Goal: Information Seeking & Learning: Learn about a topic

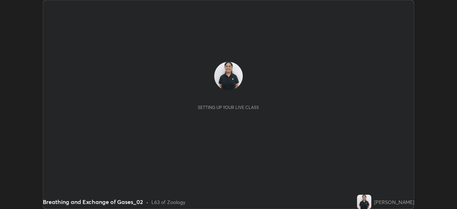
scroll to position [209, 457]
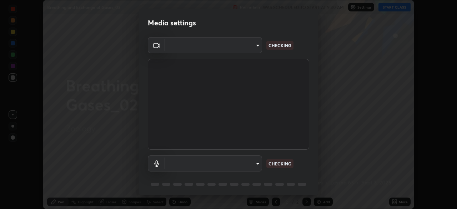
type input "e935e90e6c1ab5daa0dcc92e8481b2929d3357ce8b6dafce0a80e6d5474c7f03"
type input "c6b3c6d5c3a731f4ec6c3b5194e87e8aea126488fd752eaf3c94a14112842a4e"
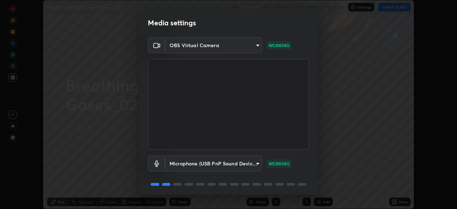
scroll to position [25, 0]
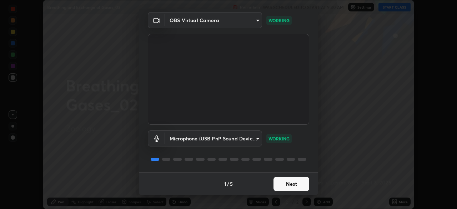
click at [292, 185] on button "Next" at bounding box center [292, 184] width 36 height 14
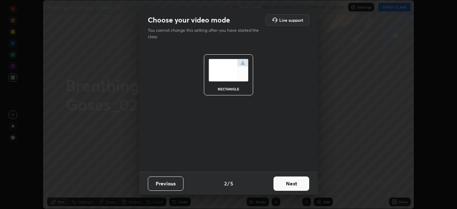
scroll to position [0, 0]
click at [291, 184] on button "Next" at bounding box center [292, 183] width 36 height 14
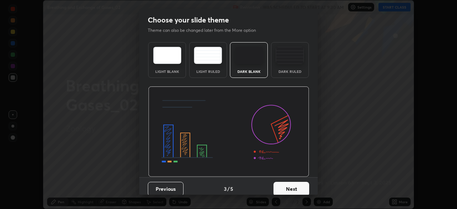
click at [287, 73] on div "Dark Ruled" at bounding box center [290, 72] width 29 height 4
click at [293, 187] on button "Next" at bounding box center [292, 189] width 36 height 14
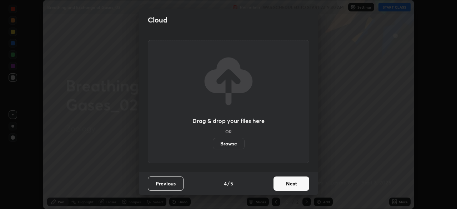
click at [295, 185] on button "Next" at bounding box center [292, 183] width 36 height 14
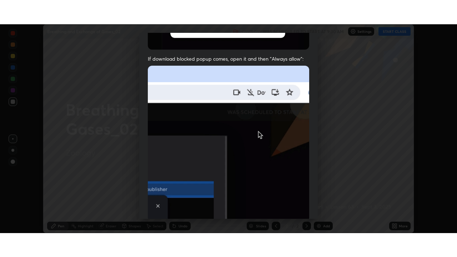
scroll to position [171, 0]
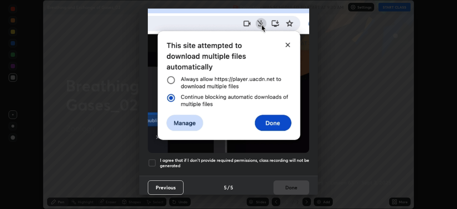
click at [151, 161] on div at bounding box center [152, 163] width 9 height 9
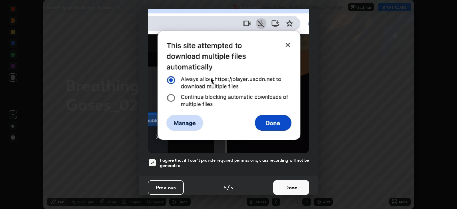
click at [284, 184] on button "Done" at bounding box center [292, 187] width 36 height 14
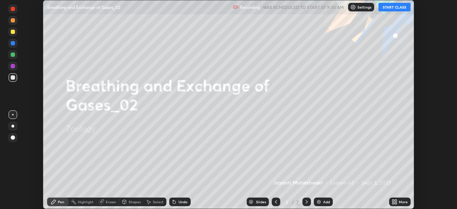
click at [384, 7] on button "START CLASS" at bounding box center [395, 7] width 32 height 9
click at [393, 200] on icon at bounding box center [394, 201] width 2 height 2
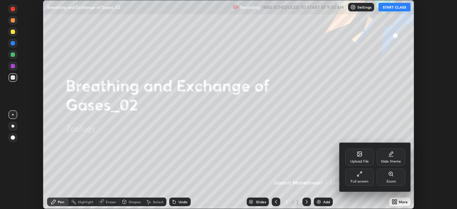
click at [368, 180] on div "Full screen" at bounding box center [359, 177] width 29 height 17
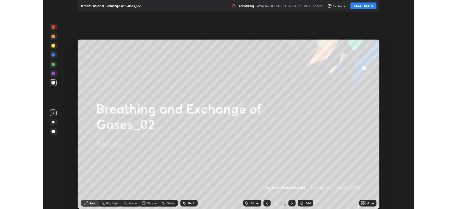
scroll to position [257, 457]
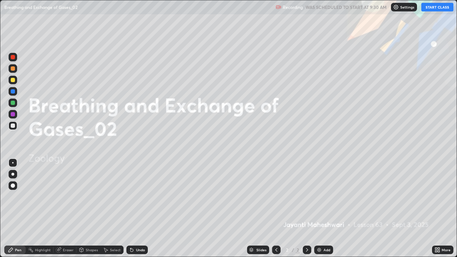
click at [326, 209] on div "Add" at bounding box center [327, 250] width 7 height 4
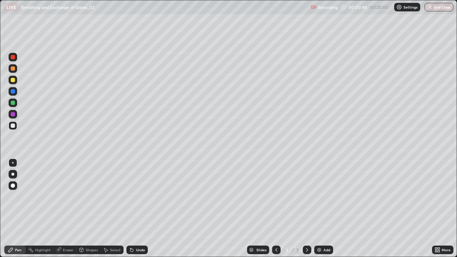
click at [12, 175] on div at bounding box center [12, 174] width 3 height 3
click at [13, 81] on div at bounding box center [13, 80] width 4 height 4
click at [11, 104] on div at bounding box center [13, 103] width 4 height 4
click at [11, 129] on div at bounding box center [13, 125] width 9 height 9
click at [61, 209] on icon at bounding box center [59, 250] width 6 height 6
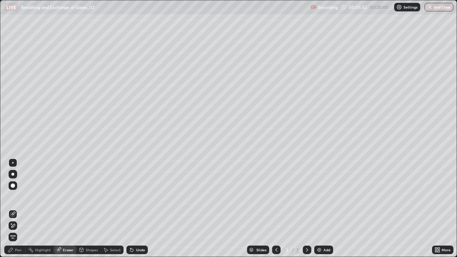
click at [11, 209] on icon at bounding box center [11, 224] width 1 height 1
click at [12, 209] on icon at bounding box center [11, 250] width 4 height 4
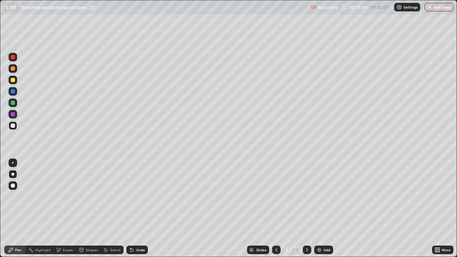
click at [16, 81] on div at bounding box center [13, 80] width 9 height 9
click at [14, 126] on div at bounding box center [13, 126] width 4 height 4
click at [16, 83] on div at bounding box center [13, 80] width 9 height 9
click at [13, 129] on div at bounding box center [13, 125] width 9 height 9
click at [17, 82] on div at bounding box center [13, 80] width 9 height 9
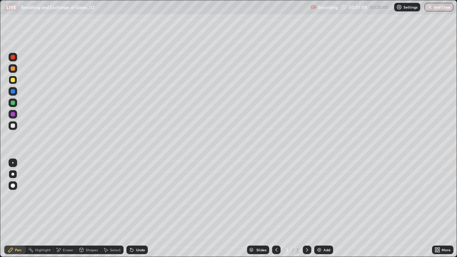
click at [14, 103] on div at bounding box center [13, 103] width 4 height 4
click at [13, 126] on div at bounding box center [13, 126] width 4 height 4
click at [10, 101] on div at bounding box center [13, 103] width 9 height 9
click at [323, 209] on div "Add" at bounding box center [323, 250] width 19 height 9
click at [13, 126] on div at bounding box center [13, 126] width 4 height 4
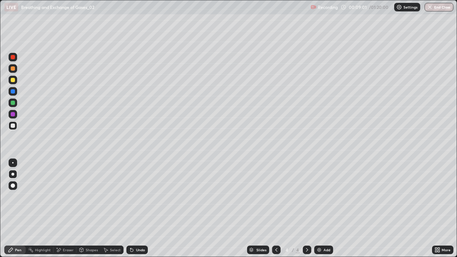
click at [14, 83] on div at bounding box center [13, 80] width 9 height 9
click at [13, 126] on div at bounding box center [13, 126] width 4 height 4
click at [139, 209] on div "Undo" at bounding box center [140, 250] width 9 height 4
click at [139, 209] on div "Undo" at bounding box center [136, 250] width 21 height 9
click at [13, 105] on div at bounding box center [13, 103] width 4 height 4
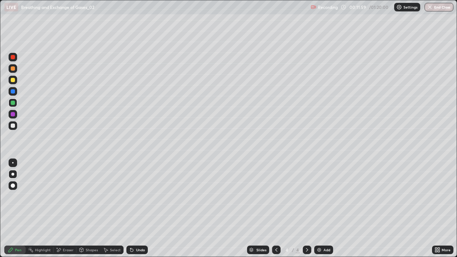
click at [12, 129] on div at bounding box center [13, 125] width 9 height 9
click at [13, 80] on div at bounding box center [13, 80] width 4 height 4
click at [13, 70] on div at bounding box center [13, 68] width 4 height 4
click at [134, 209] on div "Undo" at bounding box center [136, 250] width 21 height 9
click at [11, 103] on div at bounding box center [13, 103] width 4 height 4
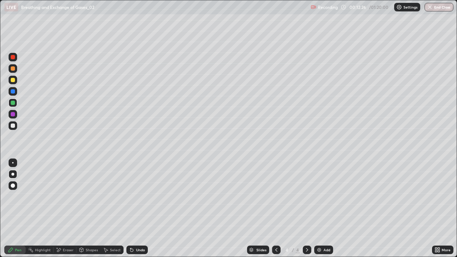
click at [86, 209] on div "Shapes" at bounding box center [92, 250] width 12 height 4
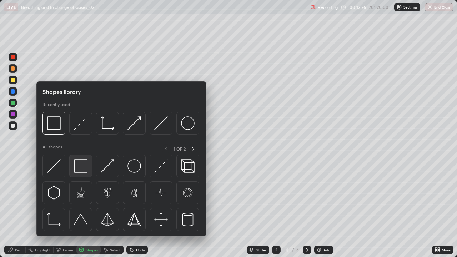
click at [82, 168] on img at bounding box center [81, 166] width 14 height 14
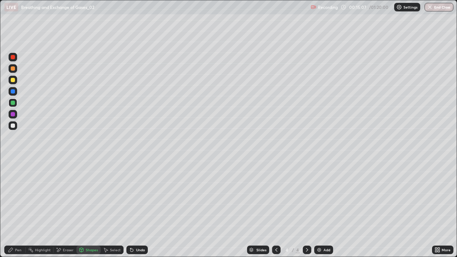
click at [14, 209] on div "Pen" at bounding box center [14, 250] width 21 height 9
click at [11, 127] on div at bounding box center [13, 126] width 4 height 4
click at [317, 209] on div "Add" at bounding box center [323, 250] width 19 height 9
click at [109, 209] on div "Select" at bounding box center [112, 250] width 23 height 9
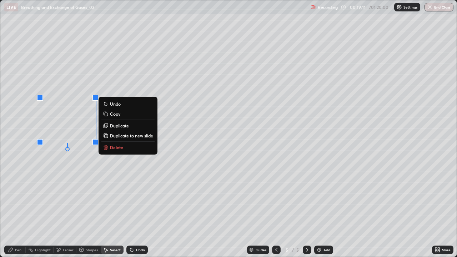
click at [37, 98] on div at bounding box center [40, 98] width 6 height 6
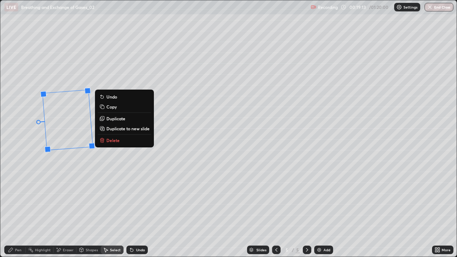
click at [56, 180] on div "86 ° Undo Copy Duplicate Duplicate to new slide Delete" at bounding box center [228, 128] width 457 height 257
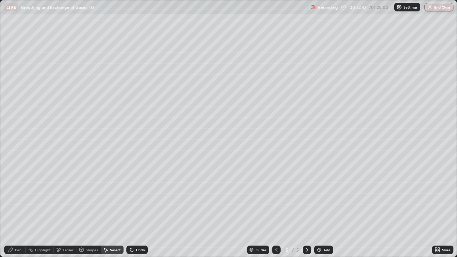
click at [123, 162] on div "0 ° Undo Copy Duplicate Duplicate to new slide Delete" at bounding box center [228, 128] width 457 height 257
click at [14, 209] on div "Pen" at bounding box center [14, 250] width 21 height 9
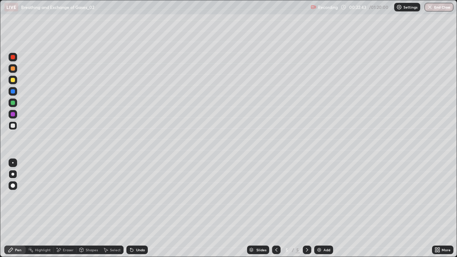
click at [11, 114] on div at bounding box center [13, 114] width 4 height 4
click at [13, 129] on div at bounding box center [13, 125] width 9 height 9
click at [13, 81] on div at bounding box center [13, 80] width 4 height 4
click at [273, 209] on div at bounding box center [276, 250] width 9 height 9
click at [57, 209] on icon at bounding box center [57, 248] width 1 height 1
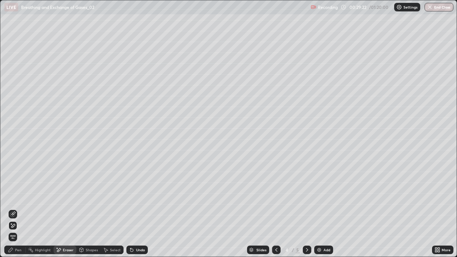
click at [16, 209] on div "Pen" at bounding box center [18, 250] width 6 height 4
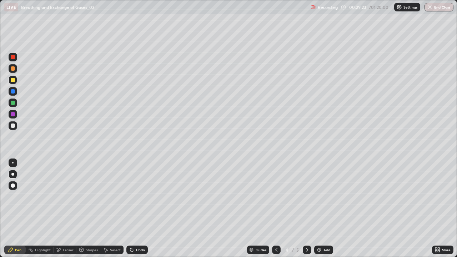
click at [320, 209] on img at bounding box center [319, 250] width 6 height 6
click at [62, 209] on div "Eraser" at bounding box center [65, 250] width 23 height 9
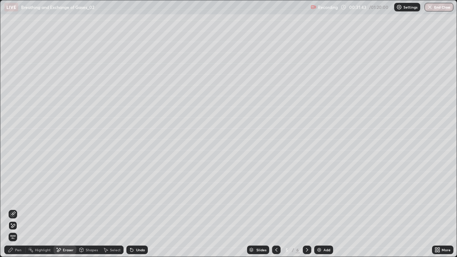
click at [21, 209] on div "Pen" at bounding box center [14, 250] width 21 height 9
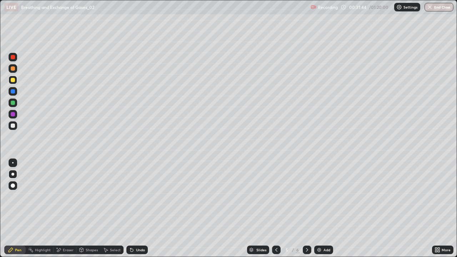
click at [12, 126] on div at bounding box center [13, 126] width 4 height 4
click at [13, 104] on div at bounding box center [13, 103] width 4 height 4
click at [14, 126] on div at bounding box center [13, 126] width 4 height 4
click at [139, 209] on div "Undo" at bounding box center [136, 250] width 21 height 9
click at [135, 209] on div "Undo" at bounding box center [136, 250] width 21 height 9
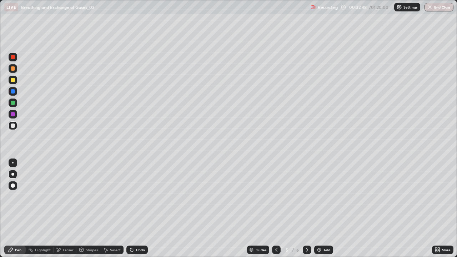
click at [134, 209] on icon at bounding box center [132, 250] width 6 height 6
click at [16, 81] on div at bounding box center [13, 80] width 9 height 9
click at [13, 128] on div at bounding box center [13, 126] width 4 height 4
click at [13, 81] on div at bounding box center [13, 80] width 4 height 4
click at [13, 69] on div at bounding box center [13, 68] width 4 height 4
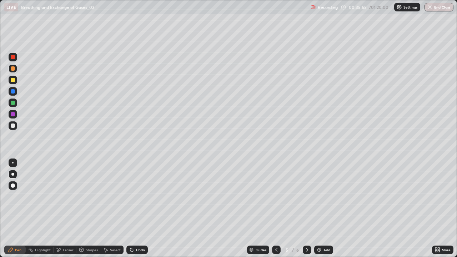
click at [62, 209] on div "Eraser" at bounding box center [65, 250] width 23 height 9
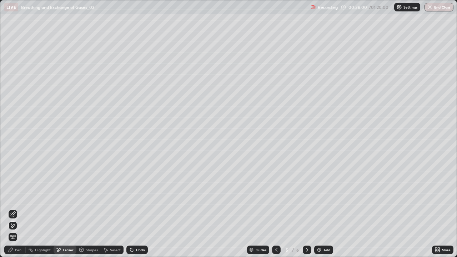
click at [18, 209] on div "Pen" at bounding box center [18, 250] width 6 height 4
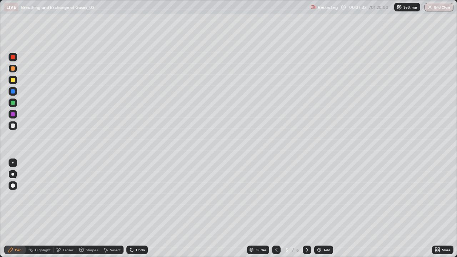
click at [13, 128] on div at bounding box center [13, 126] width 4 height 4
click at [11, 104] on div at bounding box center [13, 103] width 4 height 4
click at [320, 209] on img at bounding box center [319, 250] width 6 height 6
click at [14, 125] on div at bounding box center [13, 126] width 4 height 4
click at [14, 81] on div at bounding box center [13, 80] width 4 height 4
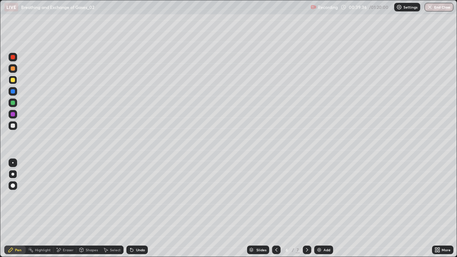
click at [13, 103] on div at bounding box center [13, 103] width 4 height 4
click at [13, 126] on div at bounding box center [13, 126] width 4 height 4
click at [14, 118] on div at bounding box center [13, 114] width 9 height 9
click at [318, 209] on img at bounding box center [319, 250] width 6 height 6
click at [14, 125] on div at bounding box center [13, 126] width 4 height 4
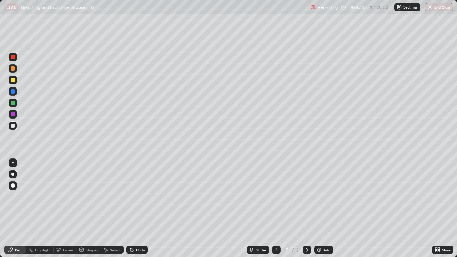
click at [14, 72] on div at bounding box center [13, 68] width 9 height 9
click at [12, 81] on div at bounding box center [13, 80] width 4 height 4
click at [14, 126] on div at bounding box center [13, 126] width 4 height 4
click at [273, 209] on div at bounding box center [276, 250] width 9 height 9
click at [275, 209] on icon at bounding box center [277, 250] width 6 height 6
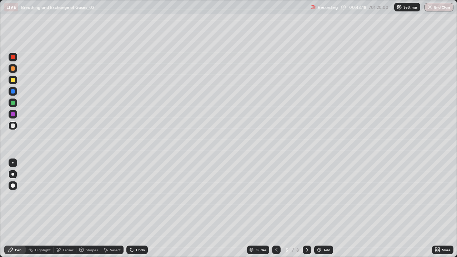
click at [303, 209] on div at bounding box center [307, 250] width 9 height 9
click at [11, 104] on div at bounding box center [13, 103] width 4 height 4
click at [136, 209] on div "Undo" at bounding box center [140, 250] width 9 height 4
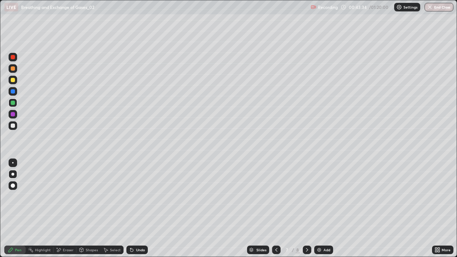
click at [138, 209] on div "Undo" at bounding box center [136, 250] width 21 height 9
click at [138, 209] on div "Undo" at bounding box center [140, 250] width 9 height 4
click at [137, 209] on div "Undo" at bounding box center [140, 250] width 9 height 4
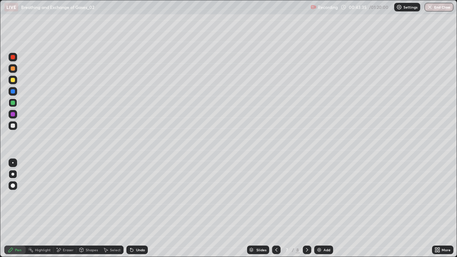
click at [138, 209] on div "Undo" at bounding box center [140, 250] width 9 height 4
click at [13, 126] on div at bounding box center [13, 126] width 4 height 4
click at [11, 104] on div at bounding box center [13, 103] width 4 height 4
click at [10, 69] on div at bounding box center [13, 68] width 9 height 9
click at [321, 209] on img at bounding box center [319, 250] width 6 height 6
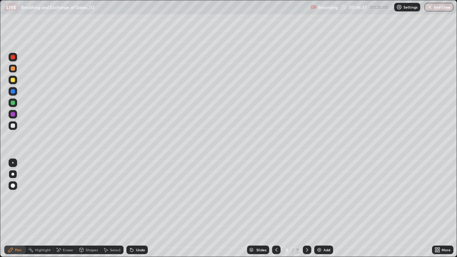
click at [13, 127] on div at bounding box center [13, 126] width 4 height 4
click at [14, 103] on div at bounding box center [13, 103] width 4 height 4
click at [63, 209] on div "Eraser" at bounding box center [68, 250] width 11 height 4
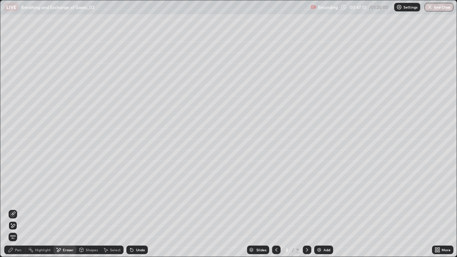
click at [15, 209] on icon at bounding box center [13, 214] width 6 height 6
click at [14, 209] on div "Pen" at bounding box center [14, 250] width 21 height 9
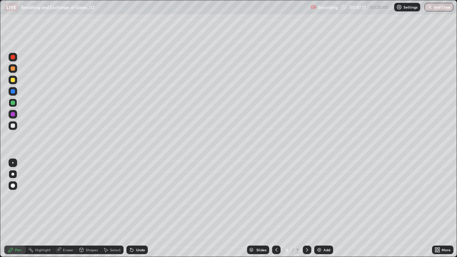
click at [16, 84] on div at bounding box center [13, 79] width 9 height 11
click at [13, 126] on div at bounding box center [13, 126] width 4 height 4
click at [13, 69] on div at bounding box center [13, 68] width 4 height 4
click at [12, 114] on div at bounding box center [13, 114] width 4 height 4
click at [11, 106] on div at bounding box center [13, 103] width 9 height 9
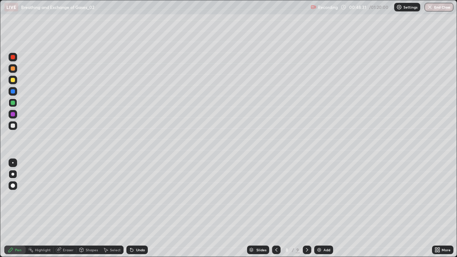
click at [14, 115] on div at bounding box center [13, 114] width 4 height 4
click at [13, 126] on div at bounding box center [13, 126] width 4 height 4
click at [11, 103] on div at bounding box center [13, 103] width 4 height 4
click at [13, 81] on div at bounding box center [13, 80] width 4 height 4
click at [322, 209] on div "Add" at bounding box center [323, 250] width 19 height 9
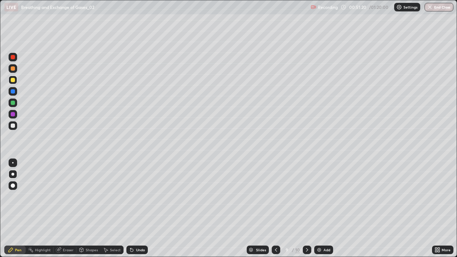
click at [13, 129] on div at bounding box center [13, 125] width 9 height 9
click at [11, 104] on div at bounding box center [13, 103] width 4 height 4
click at [133, 209] on icon at bounding box center [132, 250] width 6 height 6
click at [138, 209] on div "Undo" at bounding box center [136, 250] width 21 height 9
click at [137, 209] on div "Undo" at bounding box center [136, 250] width 21 height 9
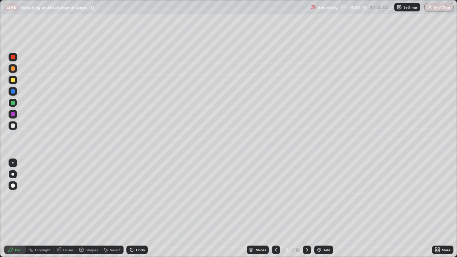
click at [12, 124] on div at bounding box center [13, 126] width 4 height 4
click at [13, 102] on div at bounding box center [13, 103] width 4 height 4
click at [14, 126] on div at bounding box center [13, 126] width 4 height 4
click at [14, 81] on div at bounding box center [13, 80] width 4 height 4
click at [12, 114] on div at bounding box center [13, 114] width 4 height 4
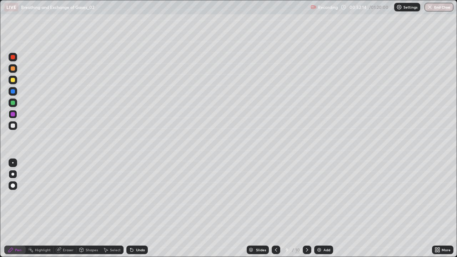
click at [13, 93] on div at bounding box center [13, 91] width 4 height 4
click at [13, 81] on div at bounding box center [13, 80] width 4 height 4
click at [13, 69] on div at bounding box center [13, 68] width 4 height 4
click at [12, 126] on div at bounding box center [13, 126] width 4 height 4
click at [13, 126] on div at bounding box center [13, 126] width 4 height 4
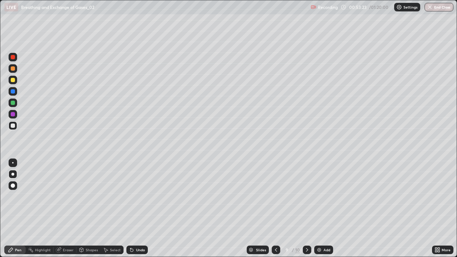
click at [130, 209] on icon at bounding box center [130, 248] width 1 height 1
click at [133, 209] on icon at bounding box center [132, 250] width 6 height 6
click at [135, 209] on div "Undo" at bounding box center [136, 250] width 21 height 9
click at [14, 71] on div at bounding box center [13, 68] width 9 height 9
click at [11, 81] on div at bounding box center [13, 80] width 4 height 4
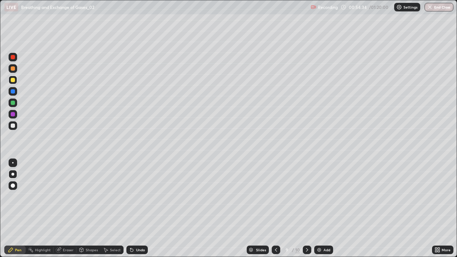
click at [11, 116] on div at bounding box center [13, 114] width 4 height 4
click at [11, 60] on div at bounding box center [13, 57] width 9 height 9
click at [14, 68] on div at bounding box center [13, 68] width 4 height 4
click at [13, 126] on div at bounding box center [13, 126] width 4 height 4
click at [16, 69] on div at bounding box center [13, 68] width 9 height 9
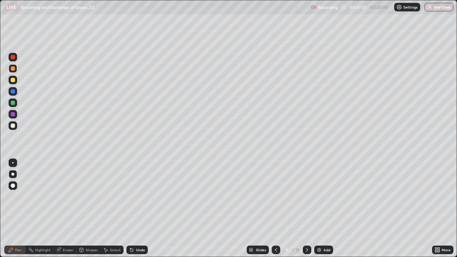
click at [12, 127] on div at bounding box center [13, 126] width 4 height 4
click at [131, 209] on icon at bounding box center [131, 250] width 3 height 3
click at [135, 209] on div "Undo" at bounding box center [136, 250] width 21 height 9
click at [136, 209] on div "Undo" at bounding box center [140, 250] width 9 height 4
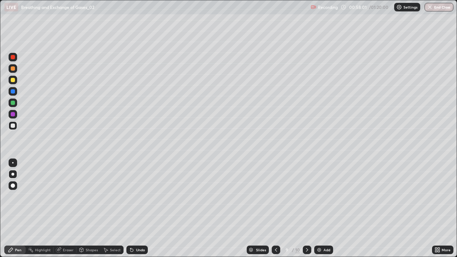
click at [136, 209] on div "Undo" at bounding box center [140, 250] width 9 height 4
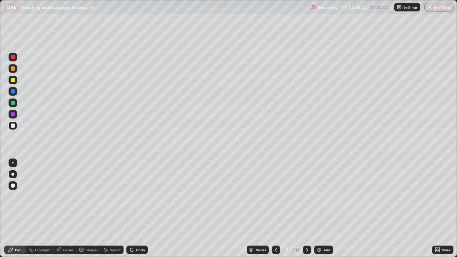
click at [136, 209] on div "Undo" at bounding box center [140, 250] width 9 height 4
click at [137, 209] on div "Undo" at bounding box center [140, 250] width 9 height 4
click at [136, 209] on div "Undo" at bounding box center [140, 250] width 9 height 4
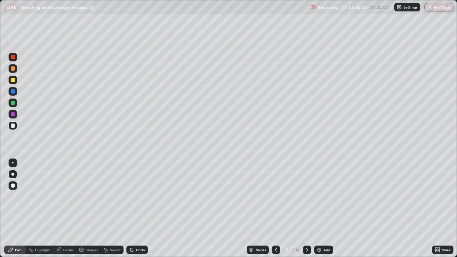
click at [134, 209] on div "Undo" at bounding box center [136, 250] width 21 height 9
click at [11, 79] on div at bounding box center [13, 80] width 4 height 4
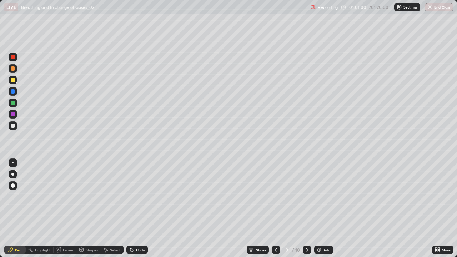
click at [321, 209] on div "Add" at bounding box center [323, 250] width 19 height 9
click at [11, 125] on div at bounding box center [13, 126] width 4 height 4
click at [13, 69] on div at bounding box center [13, 68] width 4 height 4
click at [13, 103] on div at bounding box center [13, 103] width 4 height 4
click at [107, 209] on icon at bounding box center [106, 250] width 6 height 6
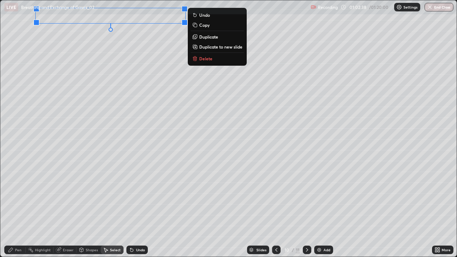
click at [16, 209] on div "Pen" at bounding box center [18, 250] width 6 height 4
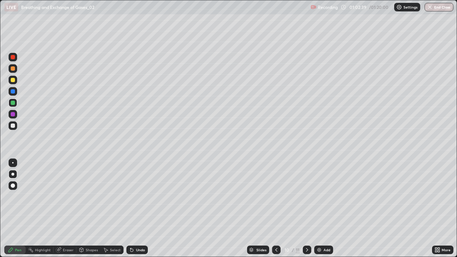
click at [12, 126] on div at bounding box center [13, 126] width 4 height 4
click at [13, 69] on div at bounding box center [13, 68] width 4 height 4
click at [12, 103] on div at bounding box center [13, 103] width 4 height 4
click at [12, 80] on div at bounding box center [13, 80] width 4 height 4
click at [12, 115] on div at bounding box center [13, 114] width 4 height 4
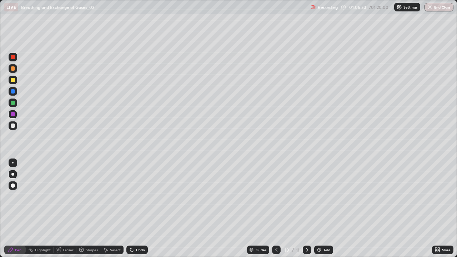
click at [12, 125] on div at bounding box center [13, 126] width 4 height 4
click at [324, 209] on div "Add" at bounding box center [327, 250] width 7 height 4
click at [13, 126] on div at bounding box center [13, 126] width 4 height 4
click at [14, 70] on div at bounding box center [13, 68] width 4 height 4
click at [14, 124] on div at bounding box center [13, 126] width 4 height 4
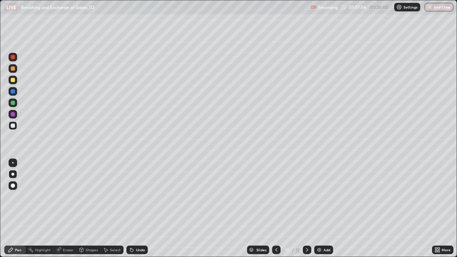
click at [11, 106] on div at bounding box center [13, 103] width 9 height 9
click at [12, 128] on div at bounding box center [13, 126] width 4 height 4
click at [14, 83] on div at bounding box center [13, 80] width 9 height 9
click at [134, 209] on div "Undo" at bounding box center [136, 250] width 21 height 9
click at [135, 209] on div "Undo" at bounding box center [136, 250] width 21 height 9
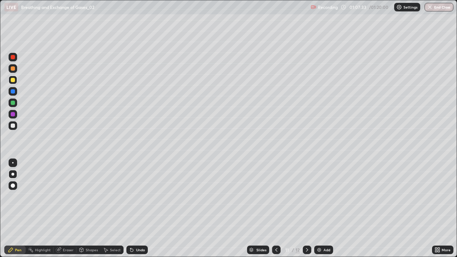
click at [136, 209] on div "Undo" at bounding box center [140, 250] width 9 height 4
click at [133, 209] on icon at bounding box center [132, 250] width 6 height 6
click at [11, 126] on div at bounding box center [13, 126] width 4 height 4
click at [321, 209] on div "Add" at bounding box center [323, 250] width 19 height 9
click at [12, 69] on div at bounding box center [13, 68] width 4 height 4
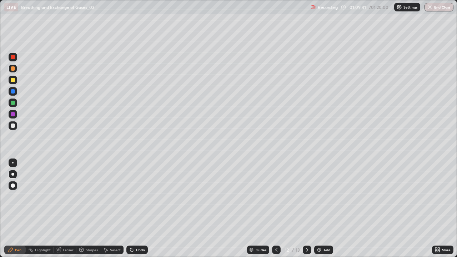
click at [136, 209] on div "Undo" at bounding box center [140, 250] width 9 height 4
click at [12, 127] on div at bounding box center [13, 126] width 4 height 4
click at [136, 209] on div "Undo" at bounding box center [140, 250] width 9 height 4
click at [134, 209] on div "Undo" at bounding box center [136, 250] width 21 height 9
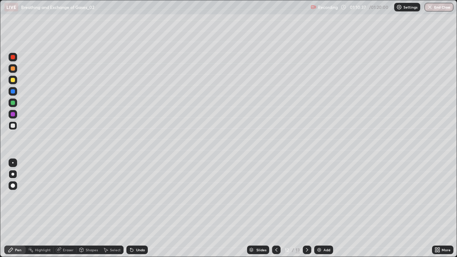
click at [67, 209] on div "Eraser" at bounding box center [65, 250] width 23 height 9
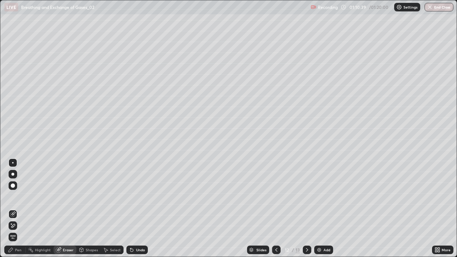
click at [15, 209] on div "Pen" at bounding box center [14, 250] width 21 height 9
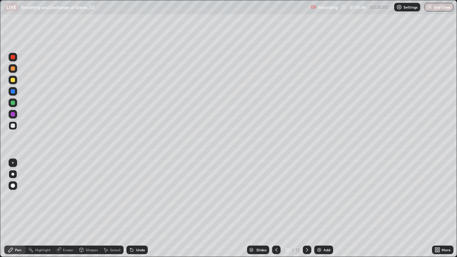
click at [61, 209] on div "Eraser" at bounding box center [65, 250] width 23 height 9
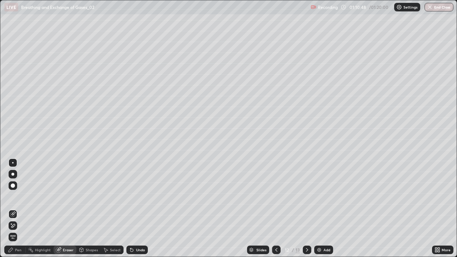
click at [13, 209] on icon at bounding box center [11, 250] width 6 height 6
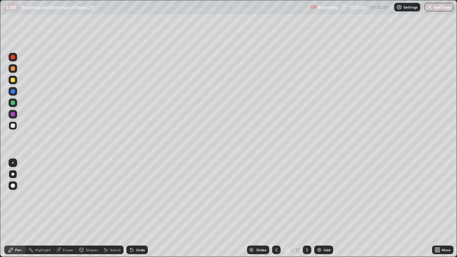
click at [13, 104] on div at bounding box center [13, 103] width 4 height 4
click at [13, 126] on div at bounding box center [13, 126] width 4 height 4
click at [129, 209] on icon at bounding box center [132, 250] width 6 height 6
click at [13, 81] on div at bounding box center [13, 80] width 4 height 4
click at [13, 126] on div at bounding box center [13, 126] width 4 height 4
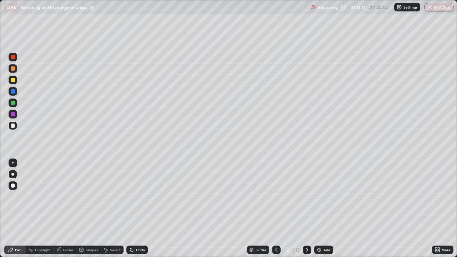
click at [12, 115] on div at bounding box center [13, 114] width 4 height 4
click at [11, 209] on icon at bounding box center [11, 250] width 4 height 4
click at [13, 126] on div at bounding box center [13, 126] width 4 height 4
click at [65, 209] on div "Eraser" at bounding box center [68, 250] width 11 height 4
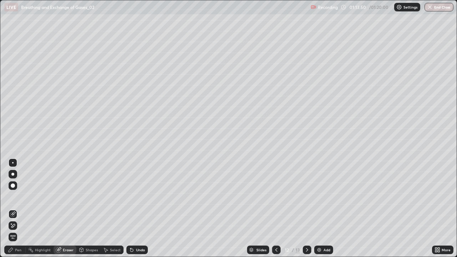
click at [14, 209] on icon at bounding box center [13, 226] width 6 height 6
click at [134, 209] on icon at bounding box center [132, 250] width 6 height 6
click at [134, 209] on div "Undo" at bounding box center [136, 250] width 21 height 9
click at [16, 209] on div "Pen" at bounding box center [18, 250] width 6 height 4
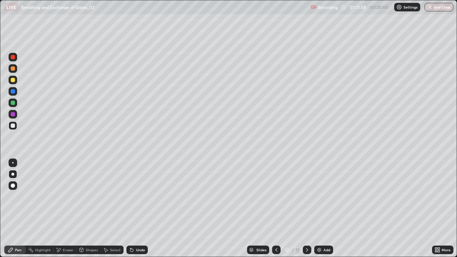
click at [9, 116] on div at bounding box center [13, 114] width 9 height 9
click at [12, 125] on div at bounding box center [13, 126] width 4 height 4
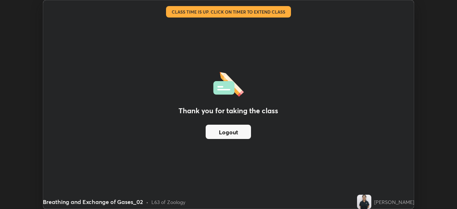
scroll to position [35510, 35262]
